Goal: Transaction & Acquisition: Purchase product/service

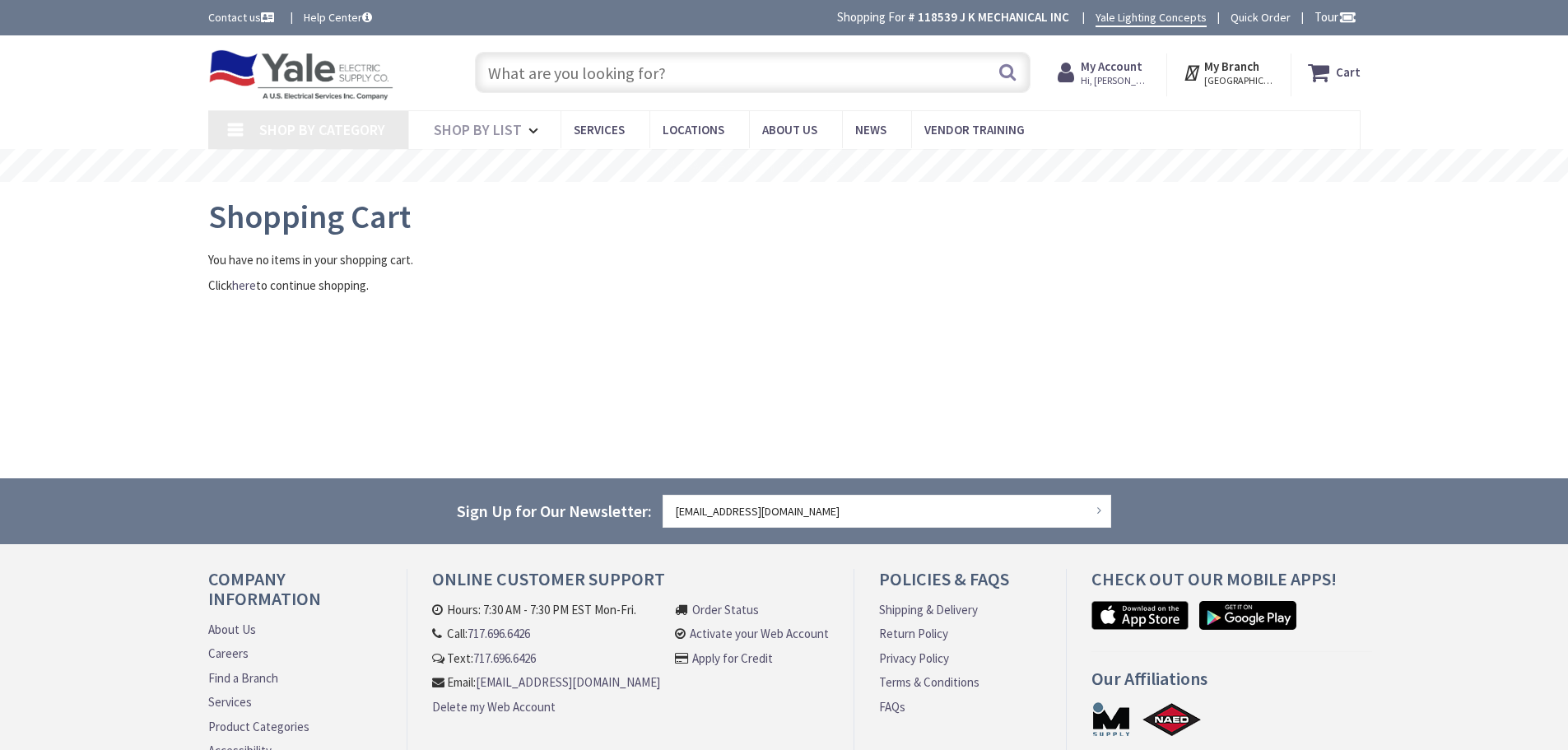
click at [706, 69] on input "text" at bounding box center [753, 73] width 556 height 41
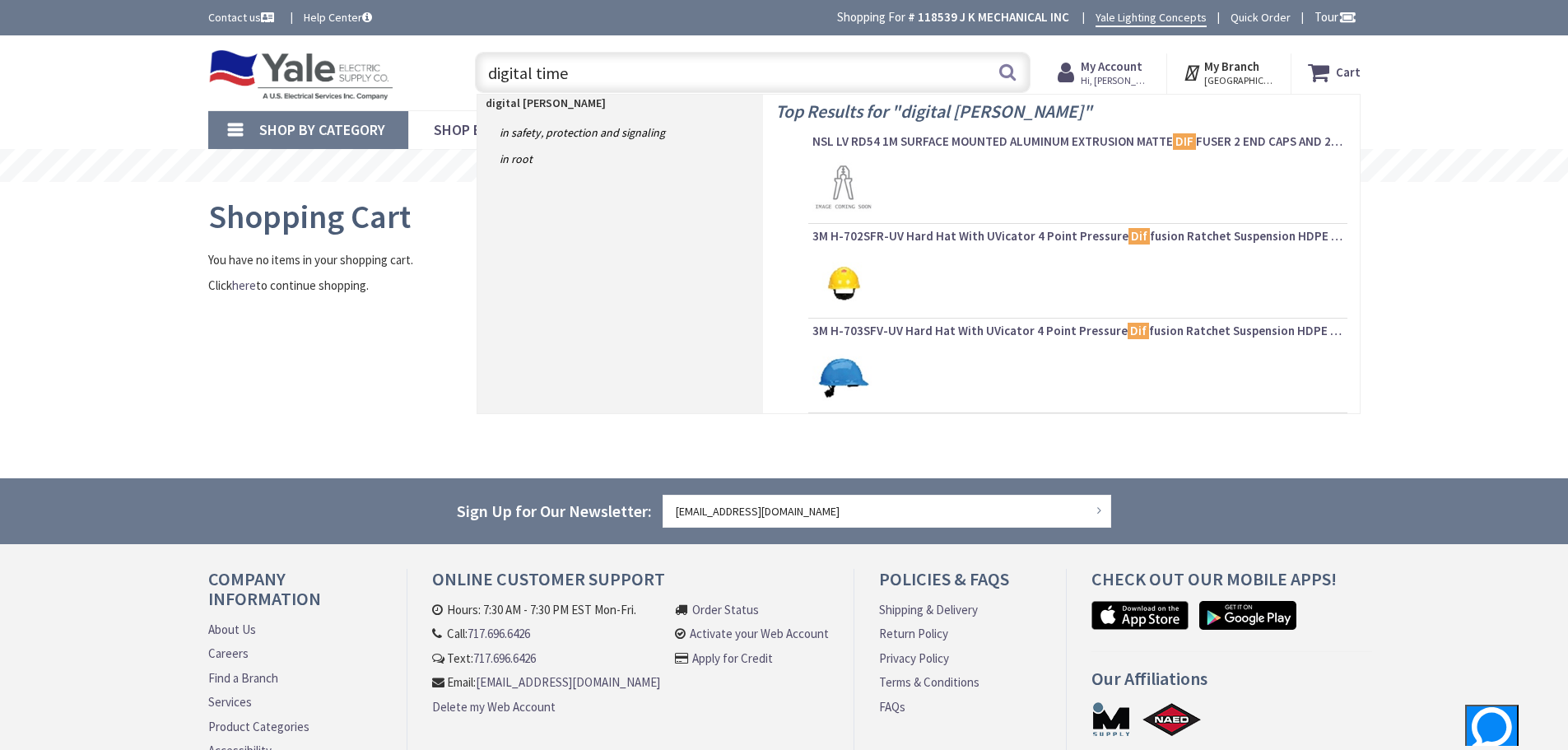
type input "digital timer"
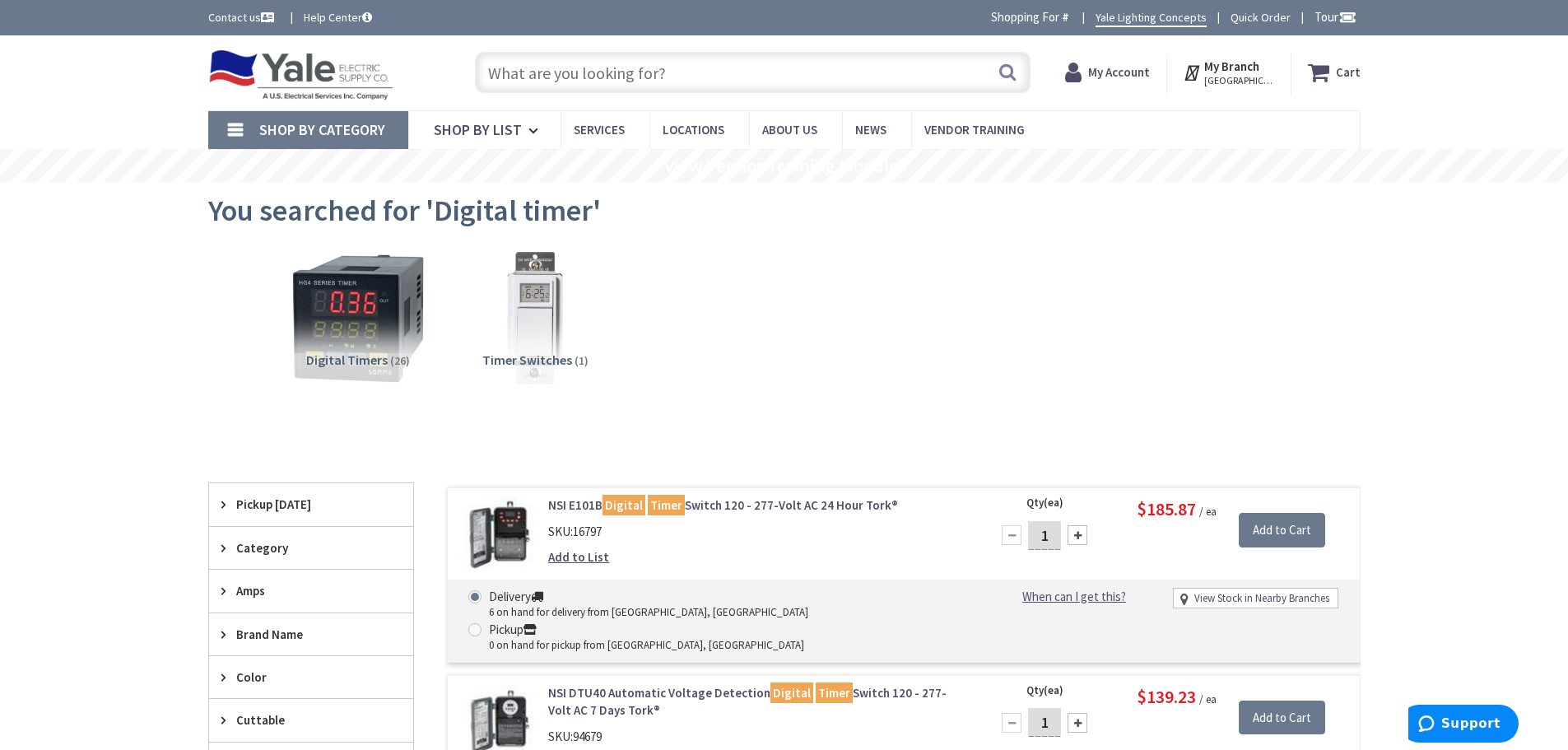
type input "[PERSON_NAME][GEOGRAPHIC_DATA], [STREET_ADDRESS]"
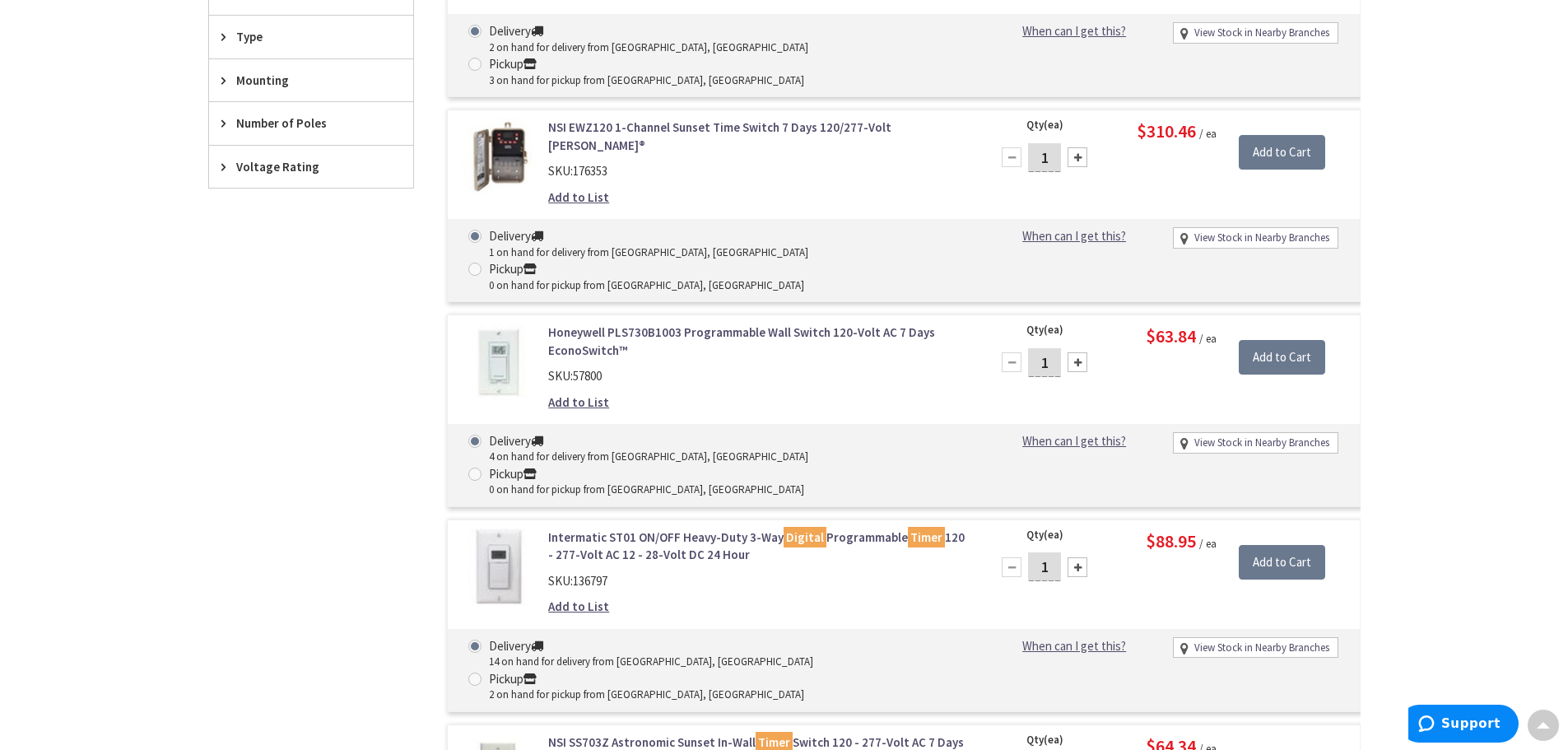
scroll to position [741, 0]
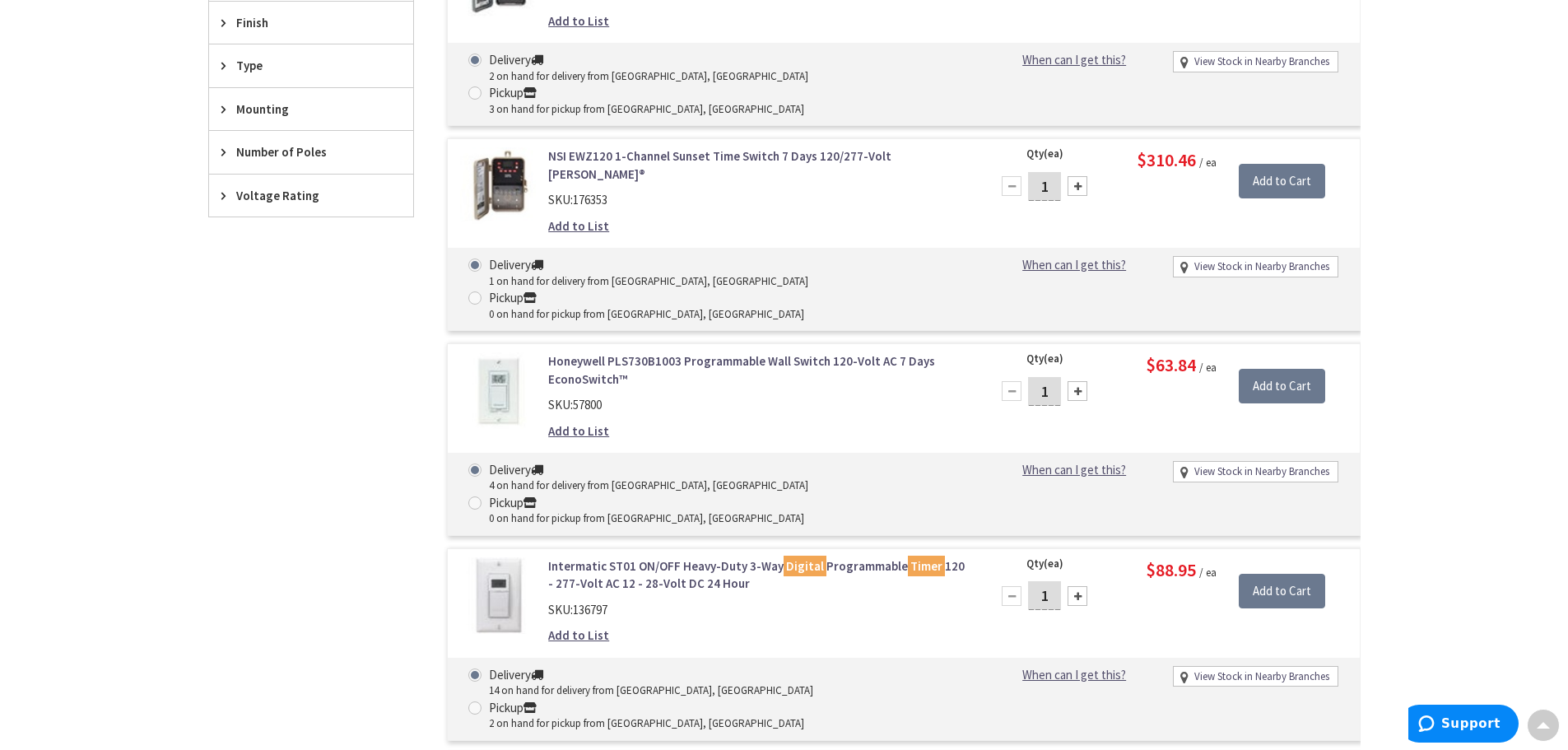
click at [699, 352] on link "Honeywell PLS730B1003 Programmable Wall Switch 120-Volt AC 7 Days EconoSwitch™" at bounding box center [757, 369] width 419 height 35
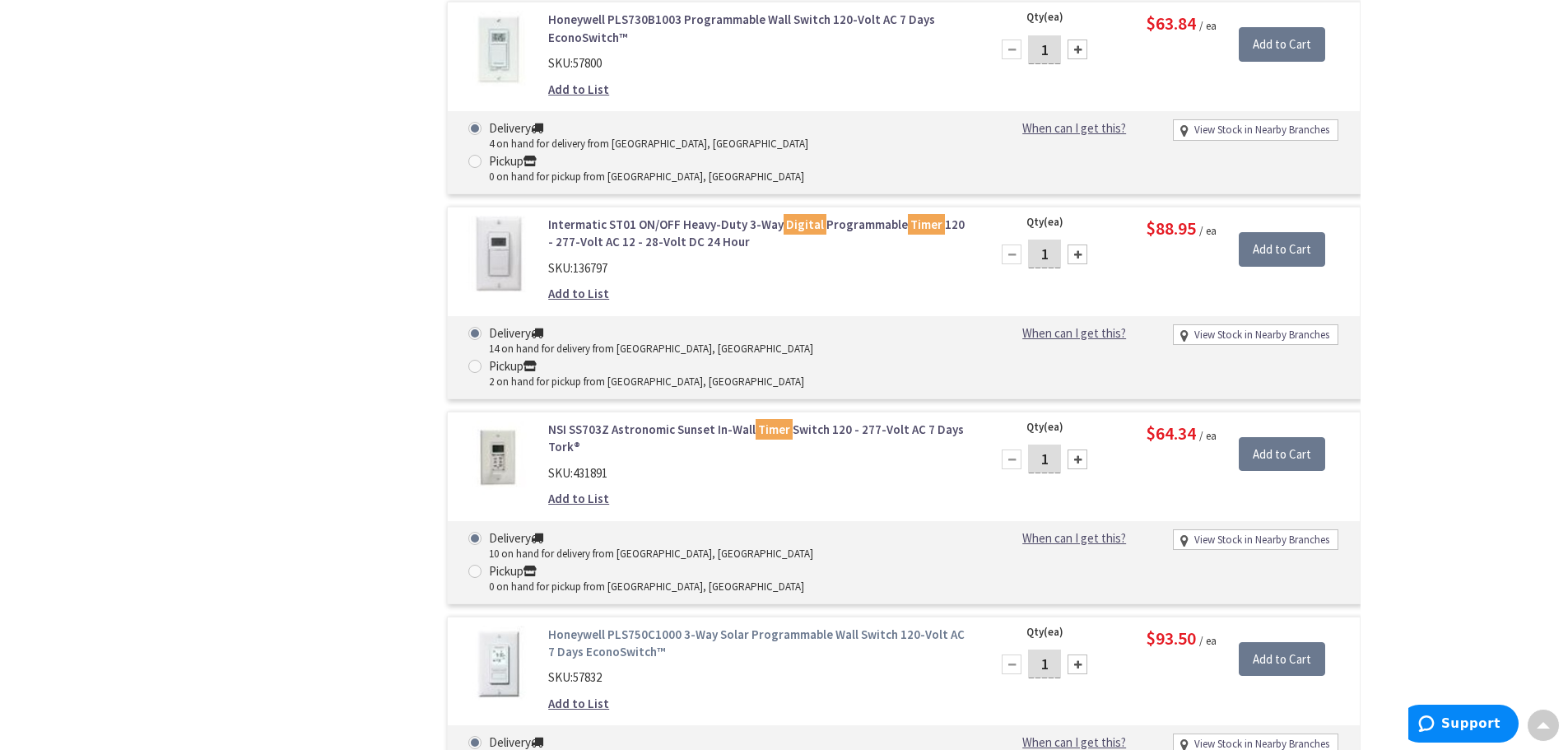
scroll to position [1399, 0]
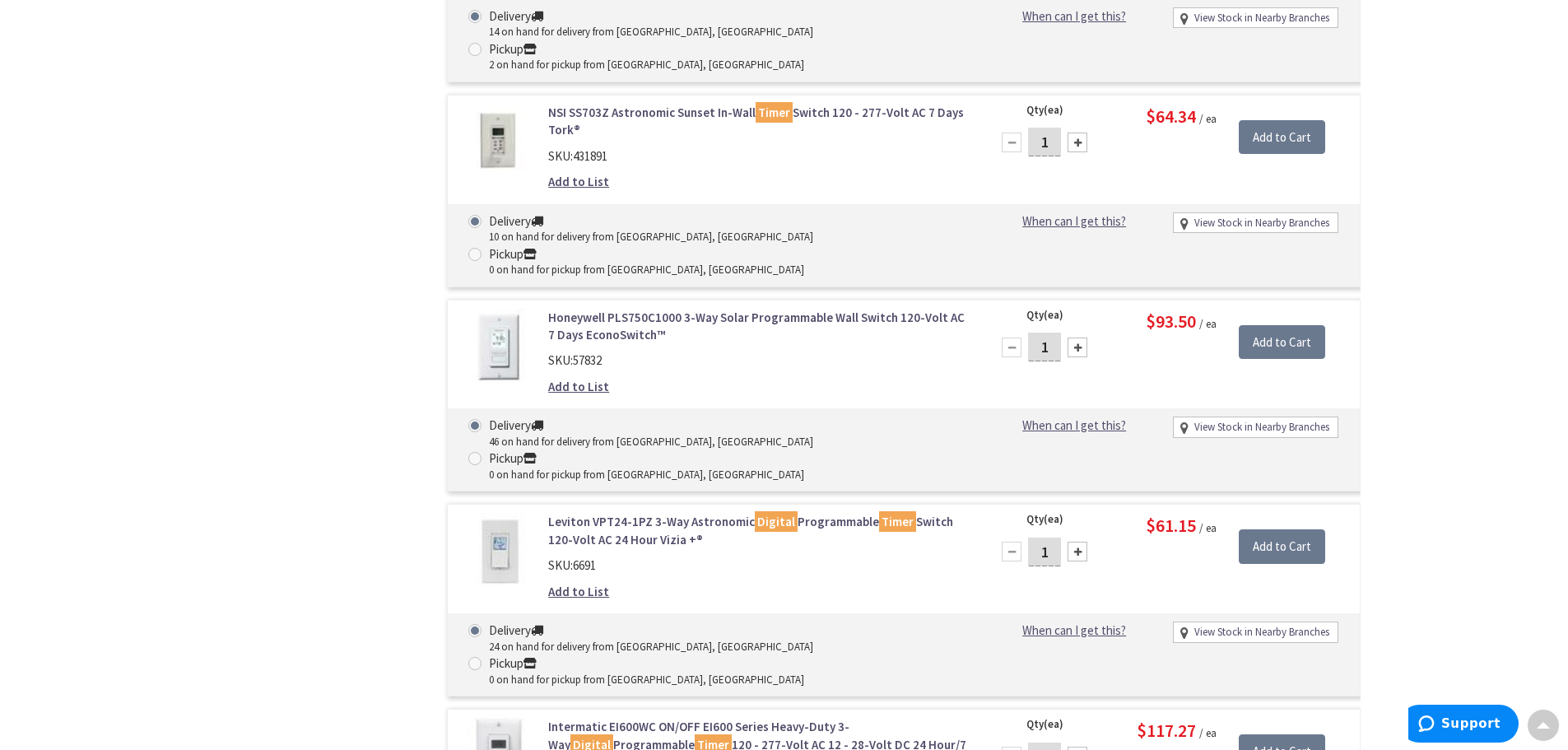
click at [631, 513] on link "Leviton VPT24-1PZ 3-Way Astronomic Digital Programmable Timer Switch 120-Volt A…" at bounding box center [757, 530] width 419 height 35
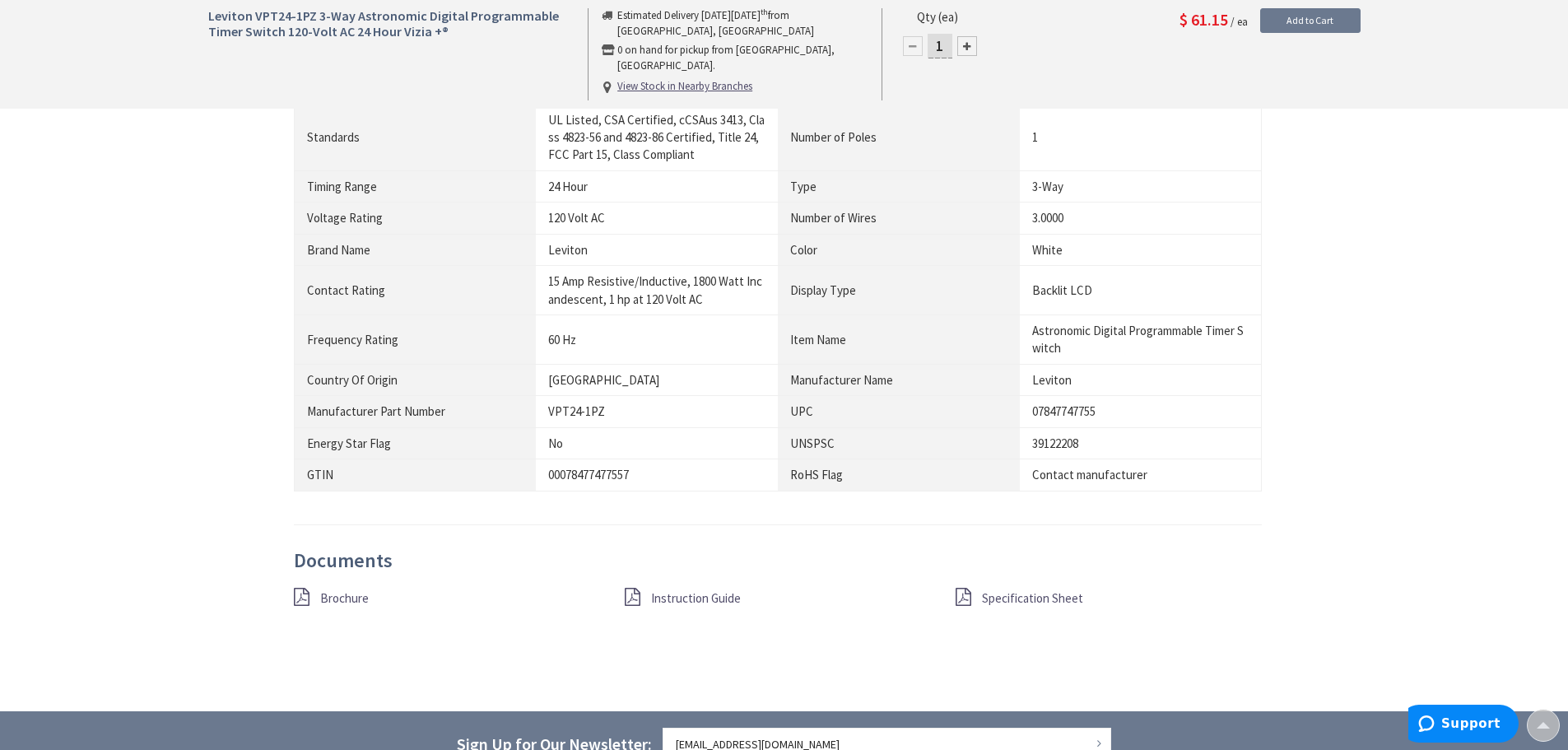
scroll to position [1071, 0]
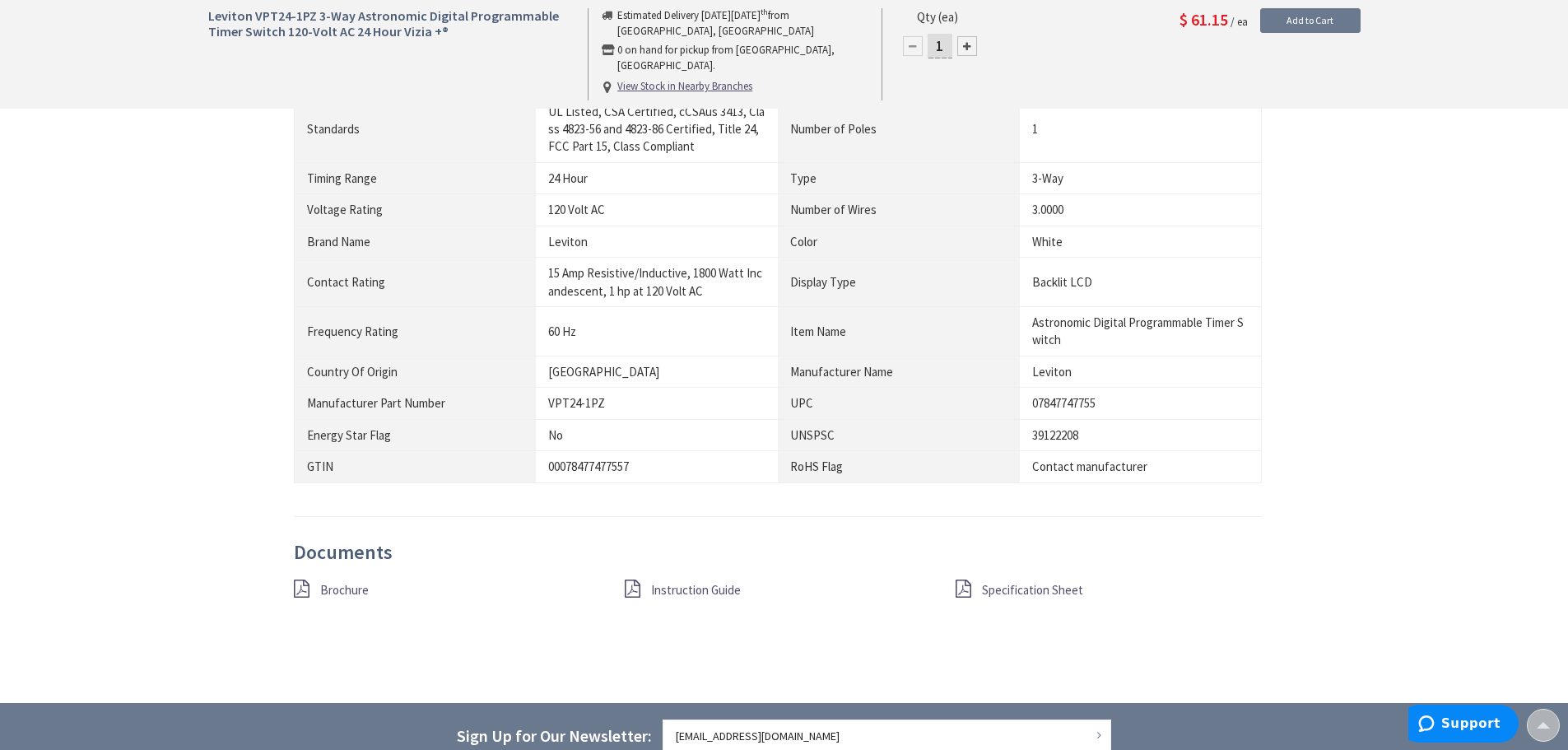
click at [1006, 585] on span "Specification Sheet" at bounding box center [1032, 589] width 101 height 15
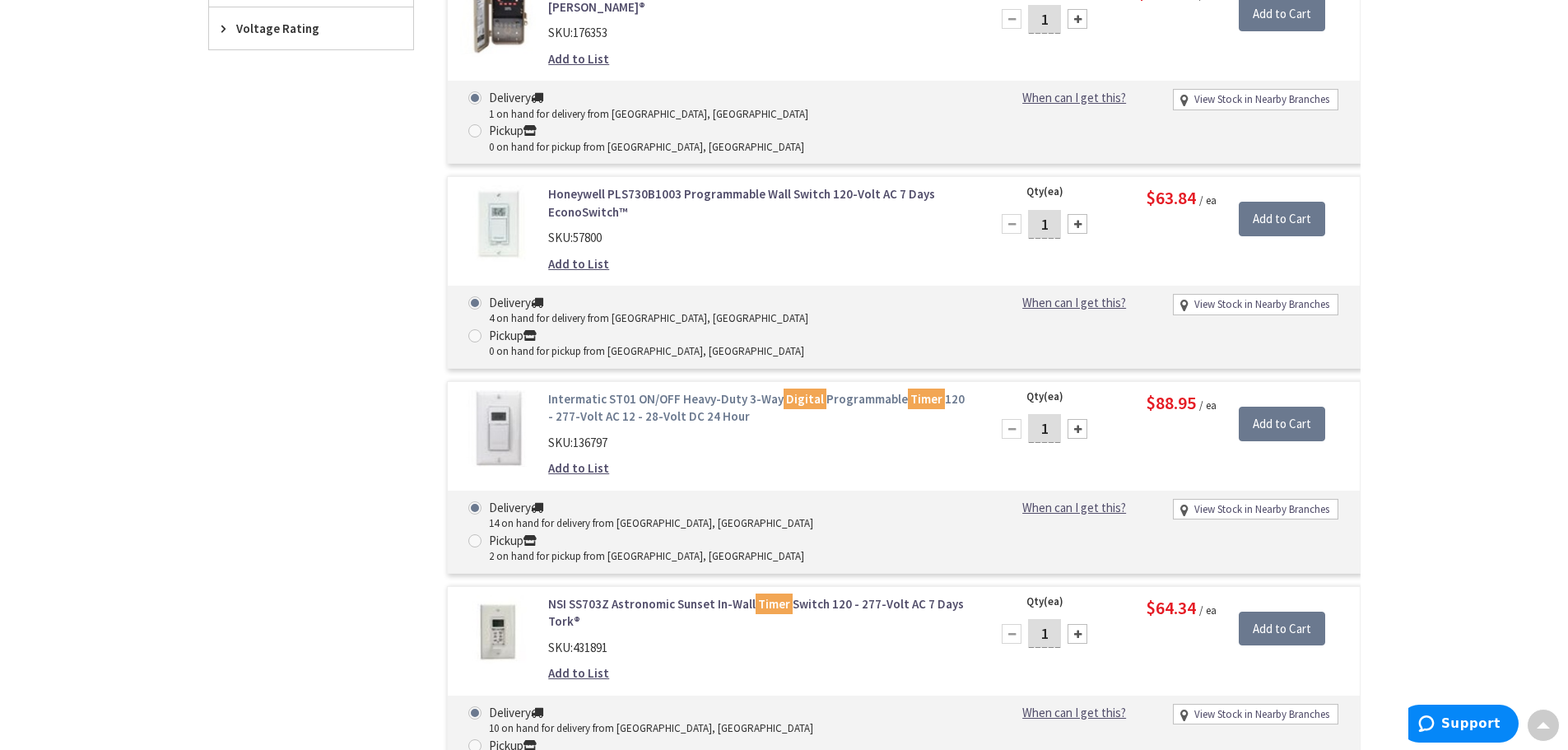
scroll to position [879, 0]
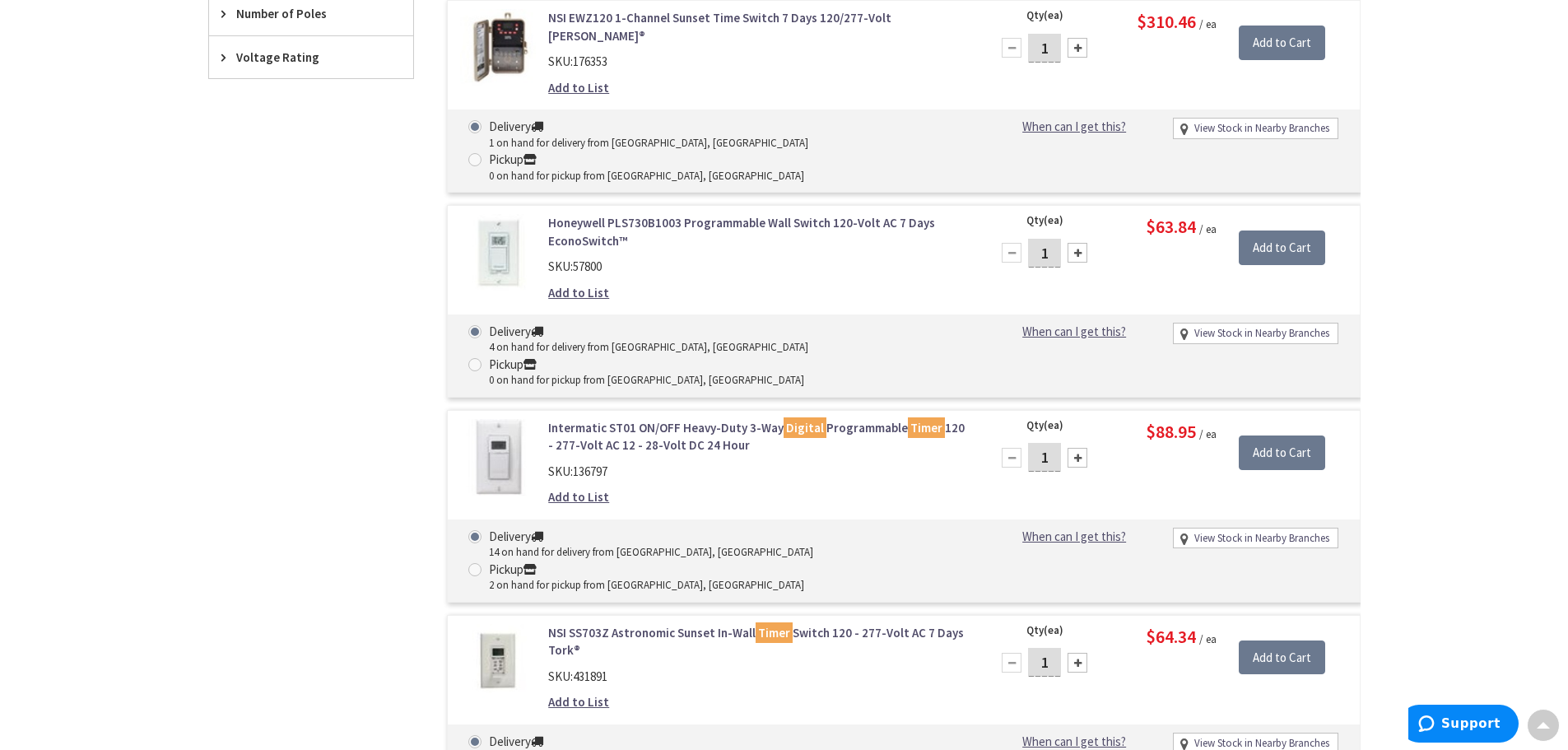
click at [575, 214] on link "Honeywell PLS730B1003 Programmable Wall Switch 120-Volt AC 7 Days EconoSwitch™" at bounding box center [757, 231] width 419 height 35
